Goal: Book appointment/travel/reservation

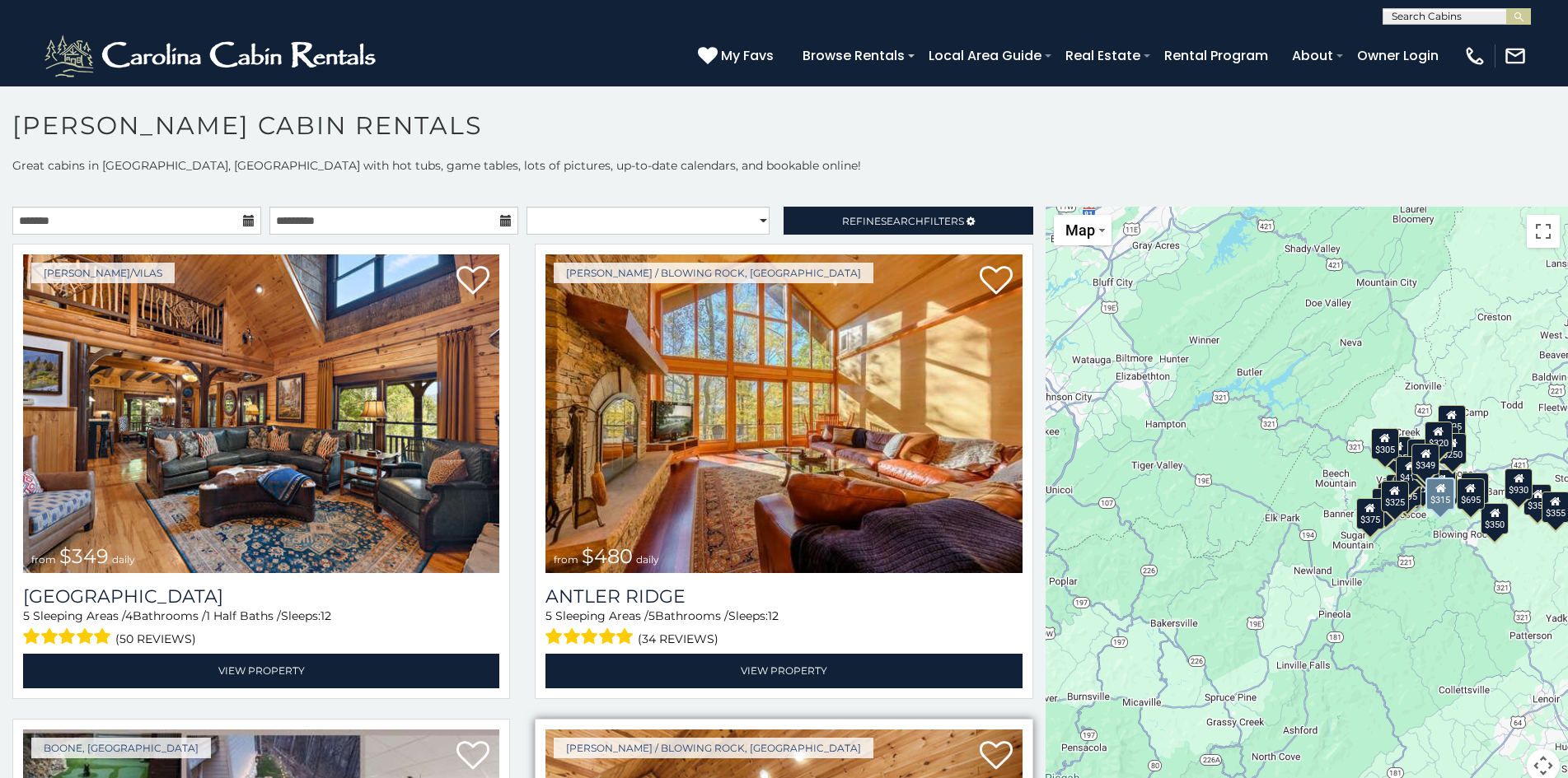
scroll to position [10, 0]
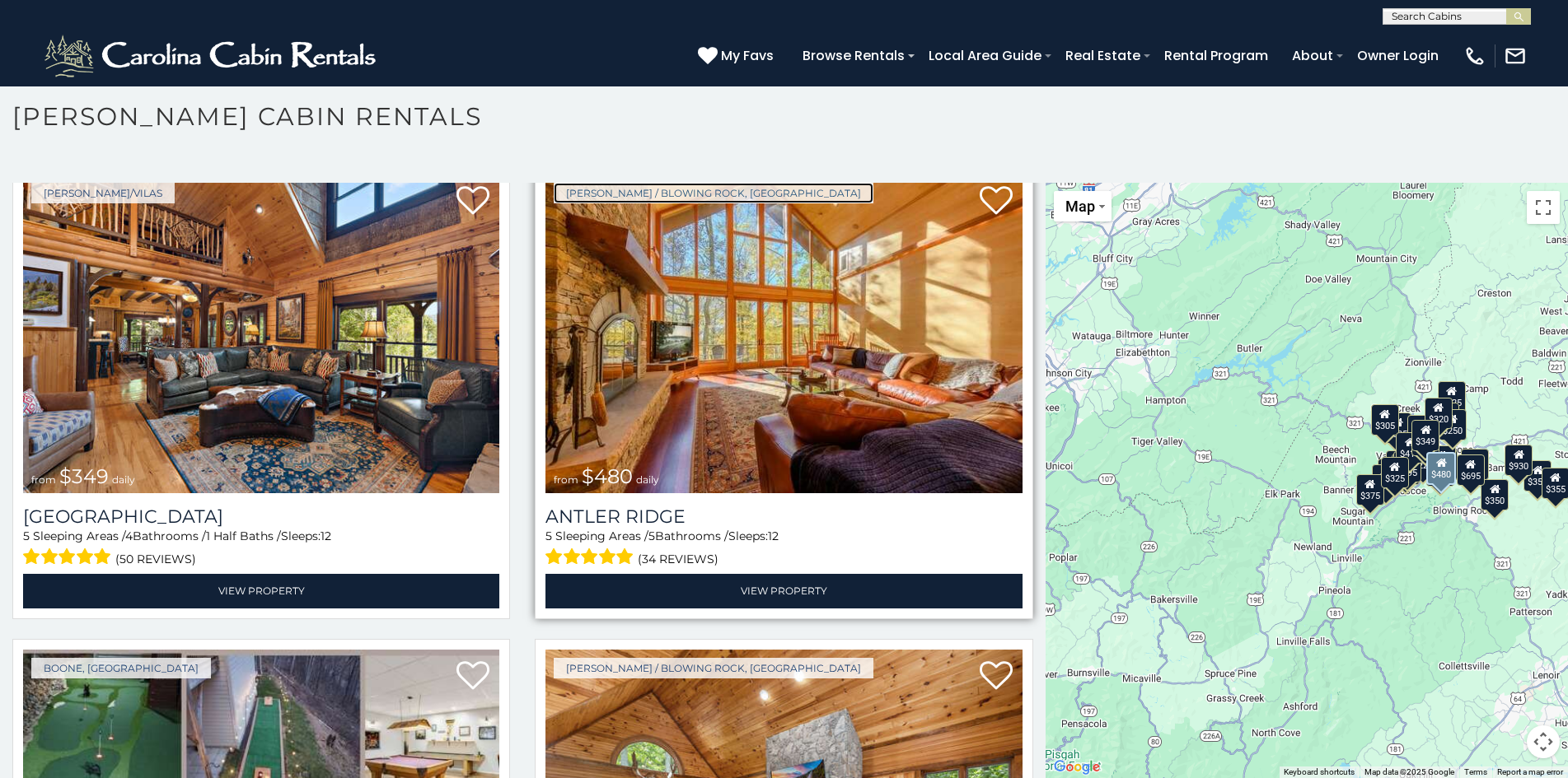
click at [560, 186] on link "[PERSON_NAME] / Blowing Rock, [GEOGRAPHIC_DATA]" at bounding box center [714, 193] width 320 height 21
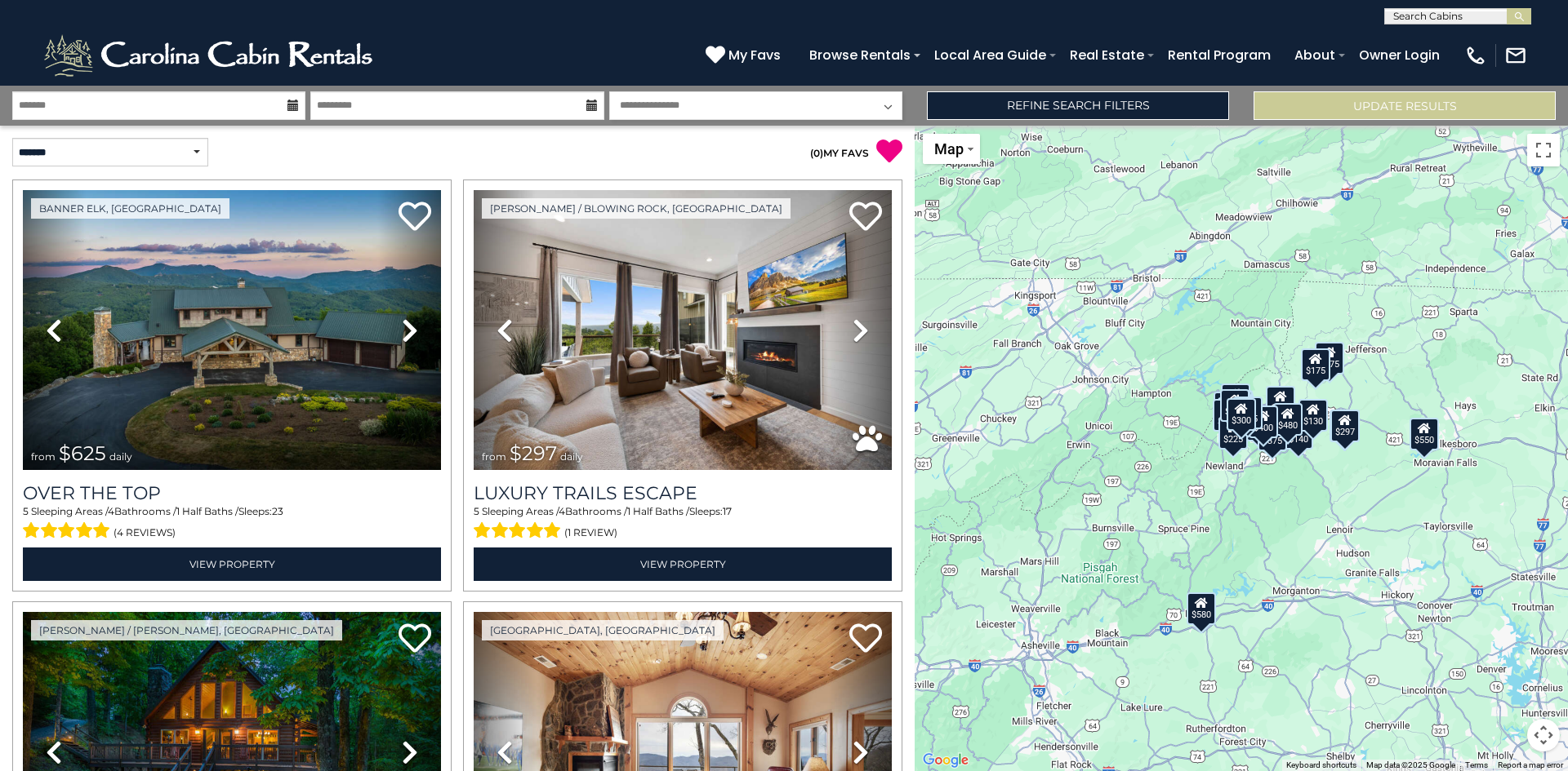
scroll to position [21, 0]
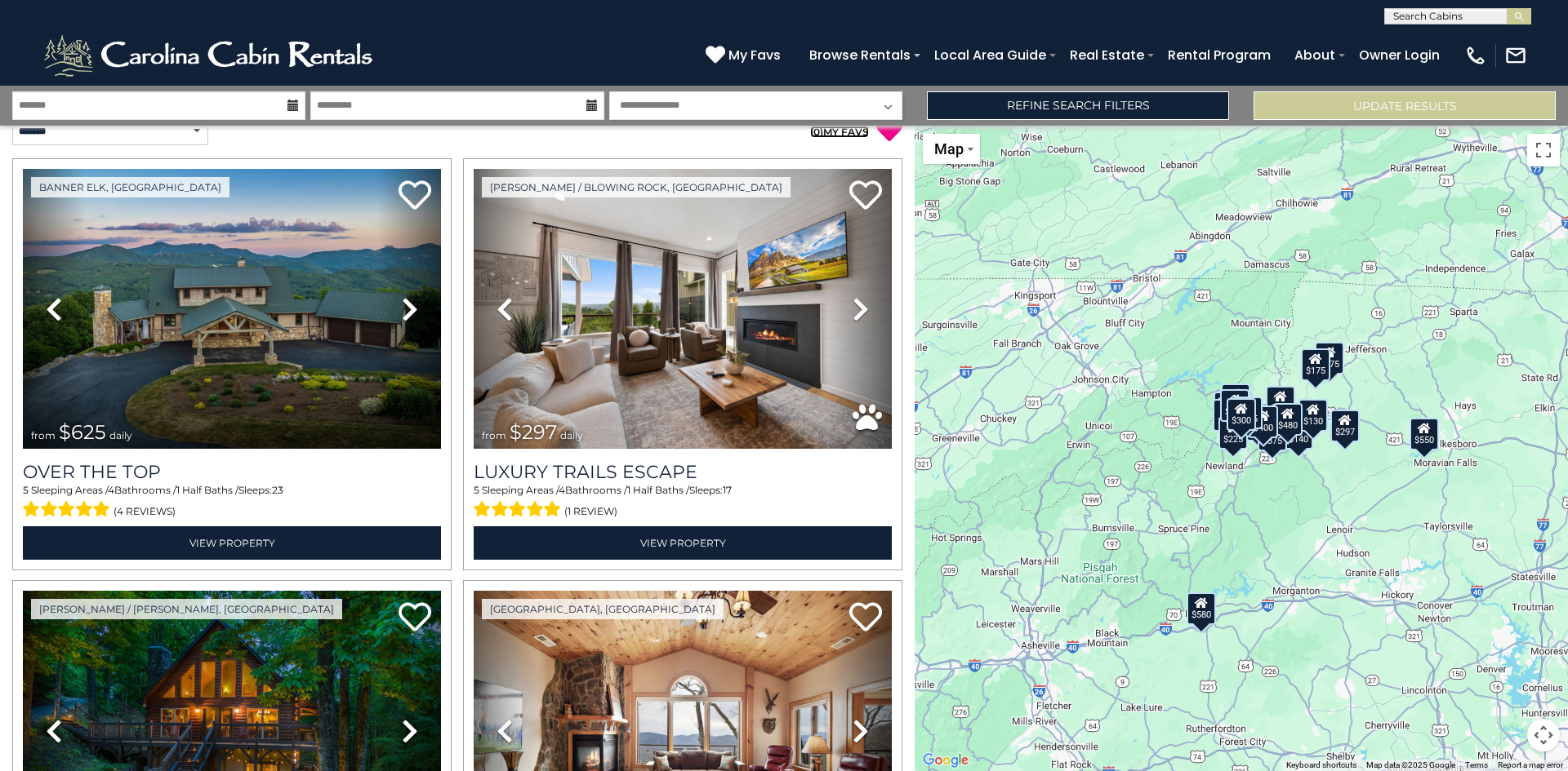
click at [816, 128] on link "( 0 ) MY FAVS" at bounding box center [839, 131] width 59 height 12
